Goal: Find specific page/section: Find specific page/section

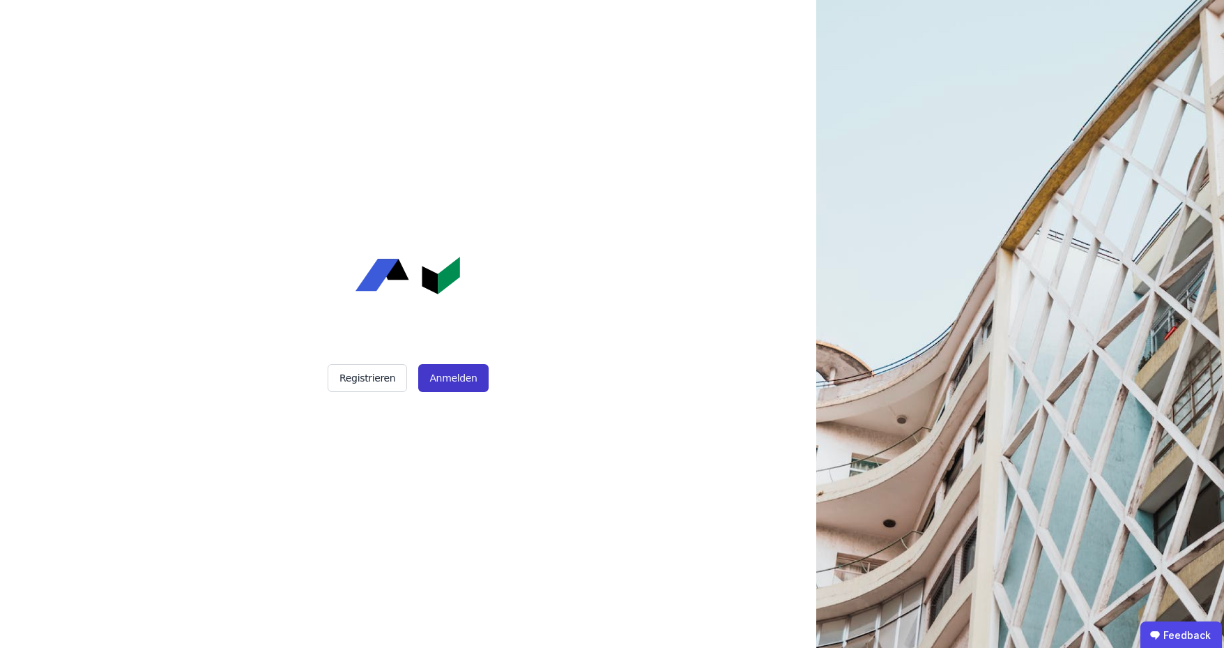
click at [454, 390] on button "Anmelden" at bounding box center [453, 378] width 70 height 28
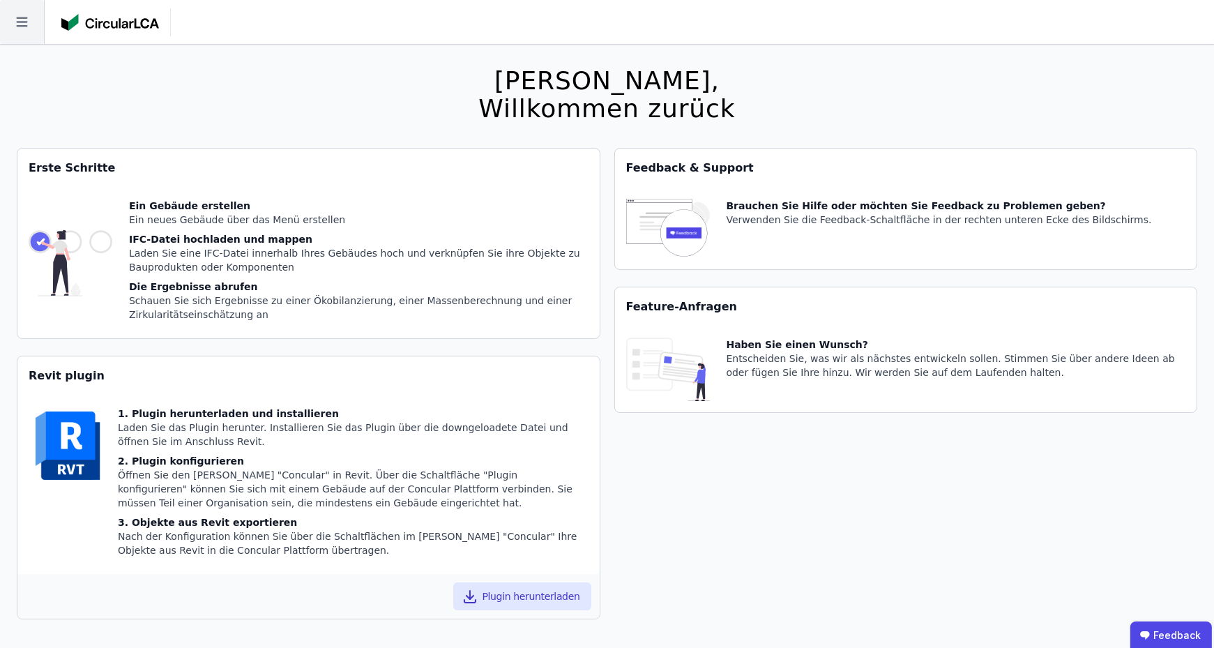
click at [3, 25] on icon at bounding box center [22, 22] width 44 height 44
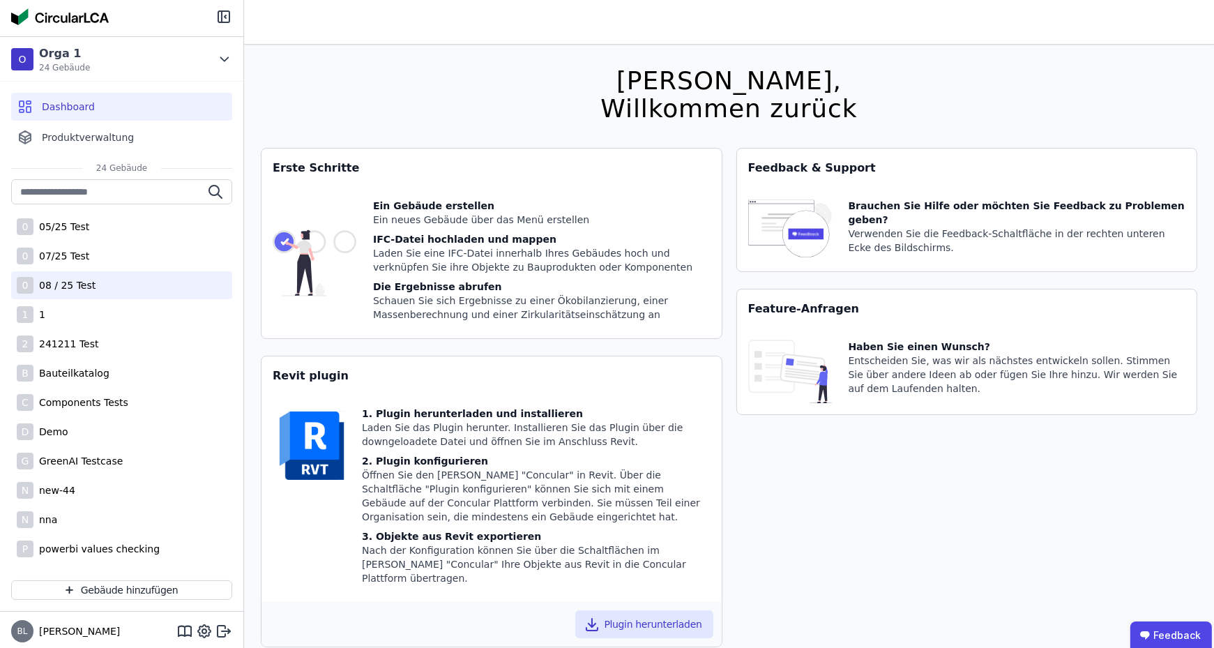
click at [88, 286] on div "08 / 25 Test" at bounding box center [64, 285] width 62 height 14
